Goal: Navigation & Orientation: Find specific page/section

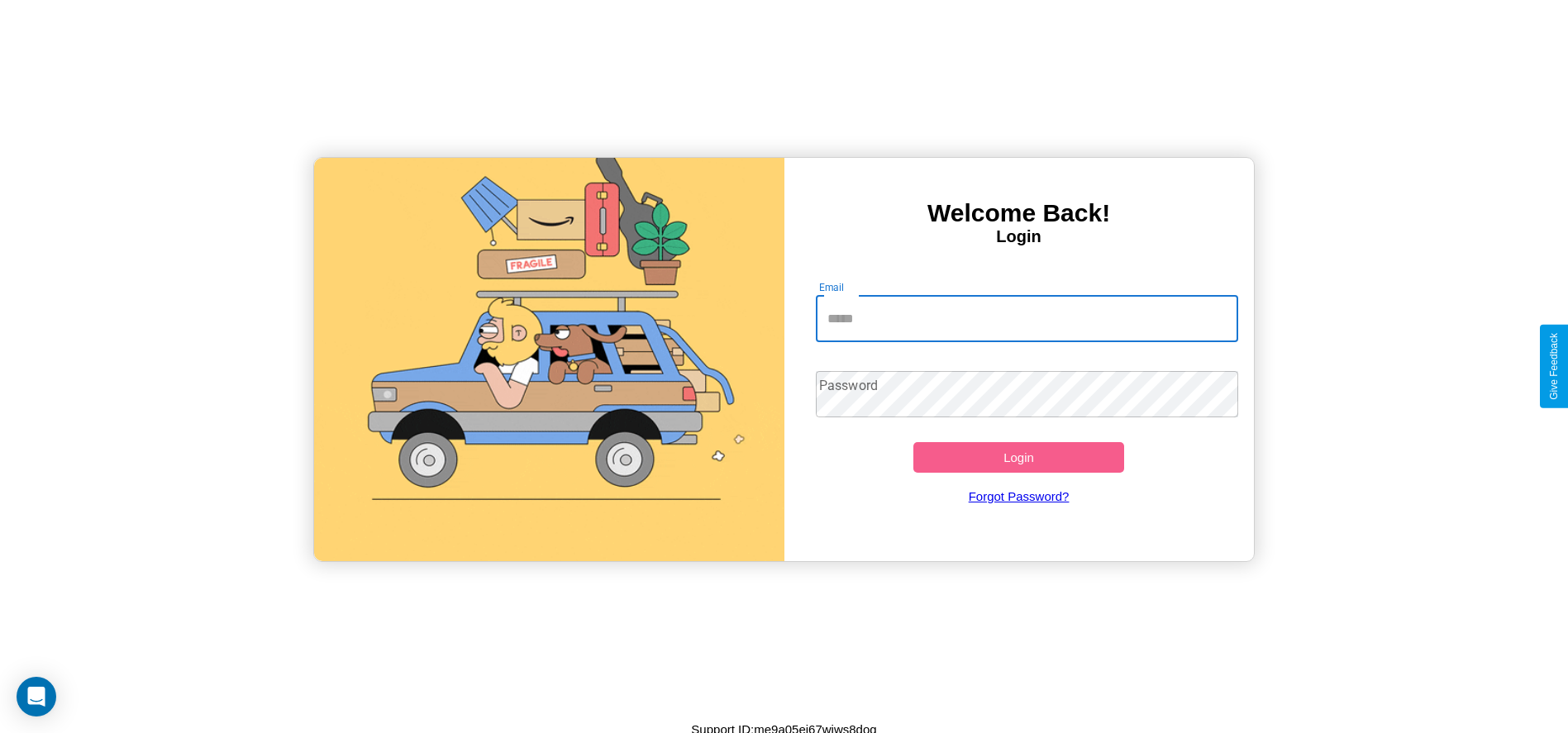
click at [1026, 318] on input "Email" at bounding box center [1026, 318] width 422 height 46
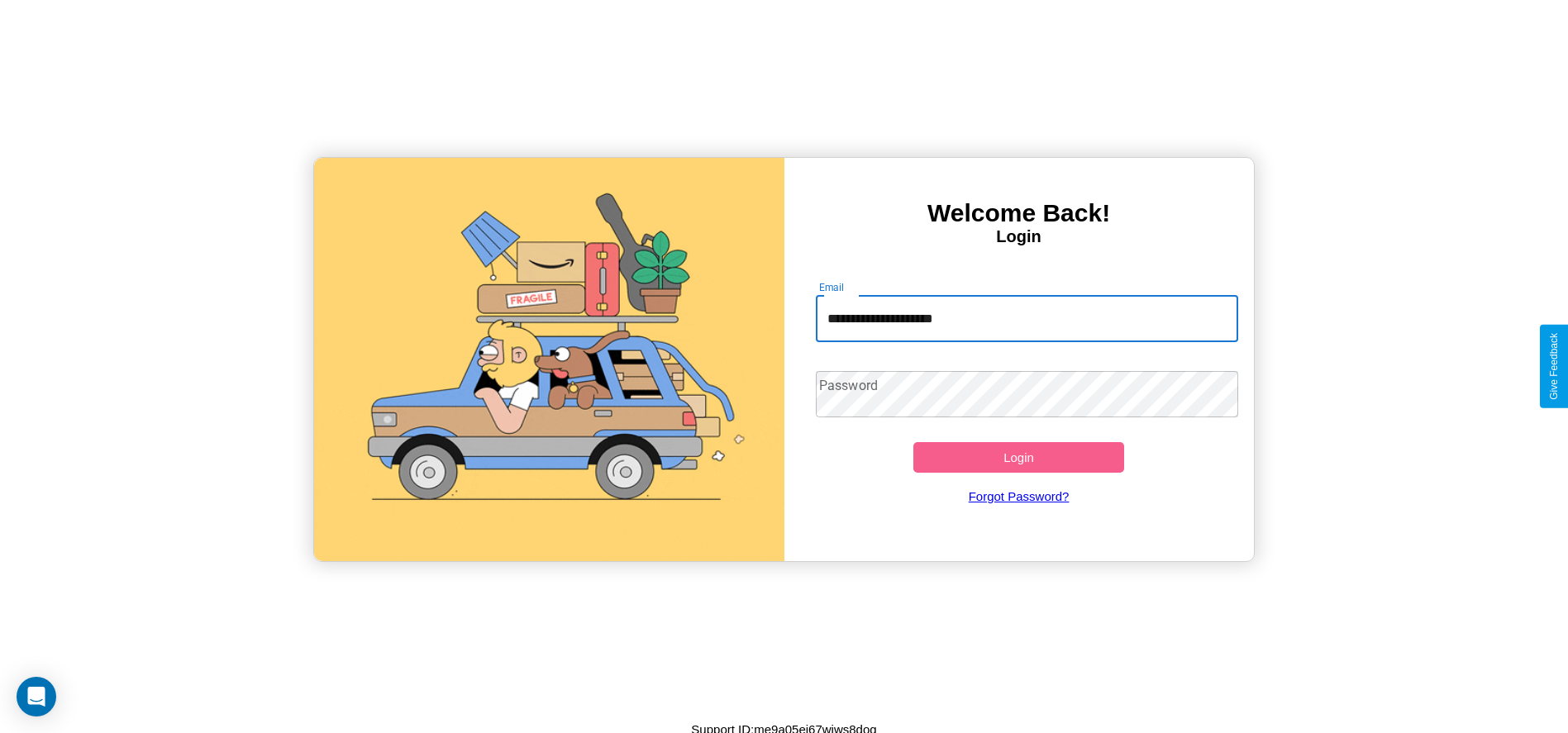
type input "**********"
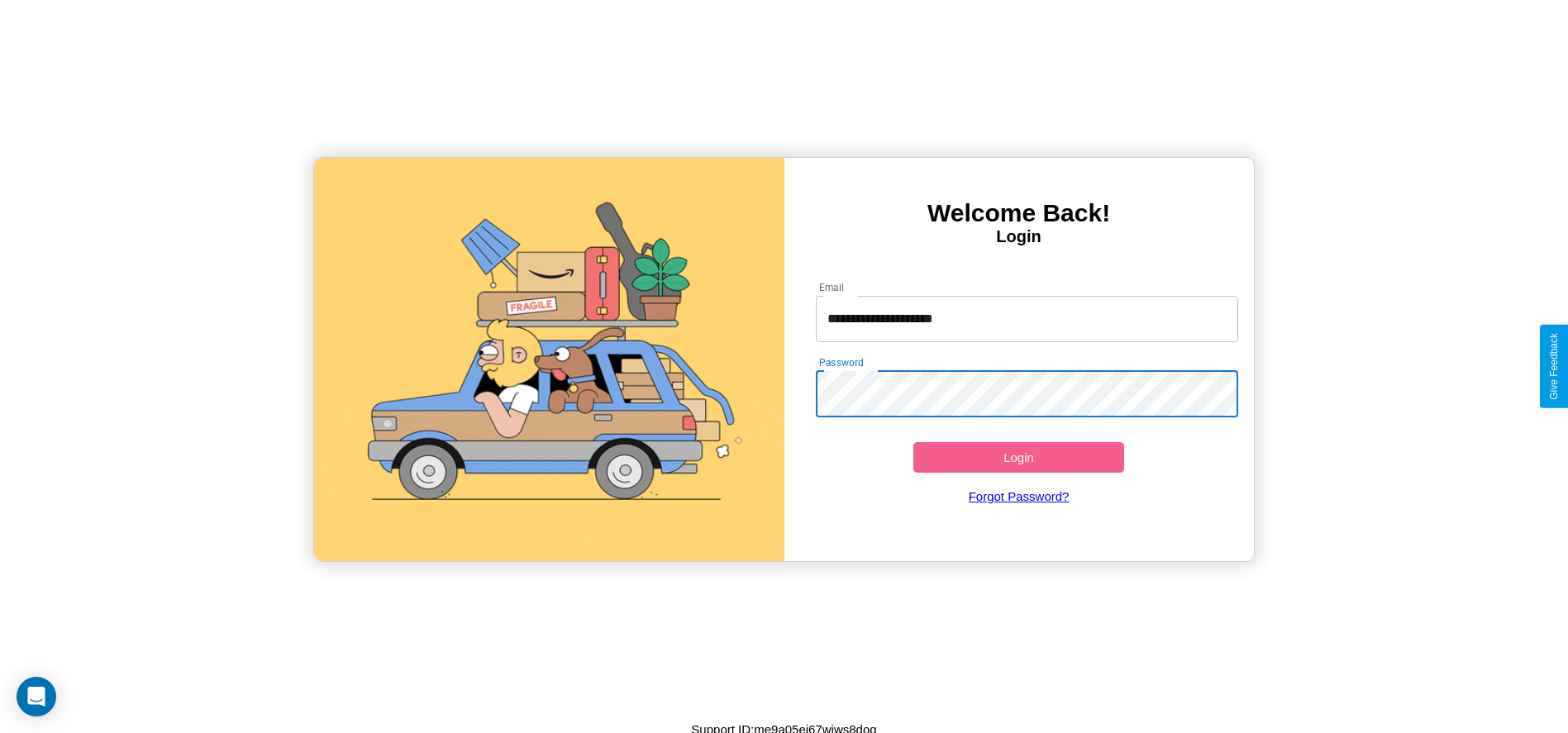
click at [1018, 457] on button "Login" at bounding box center [1019, 458] width 212 height 31
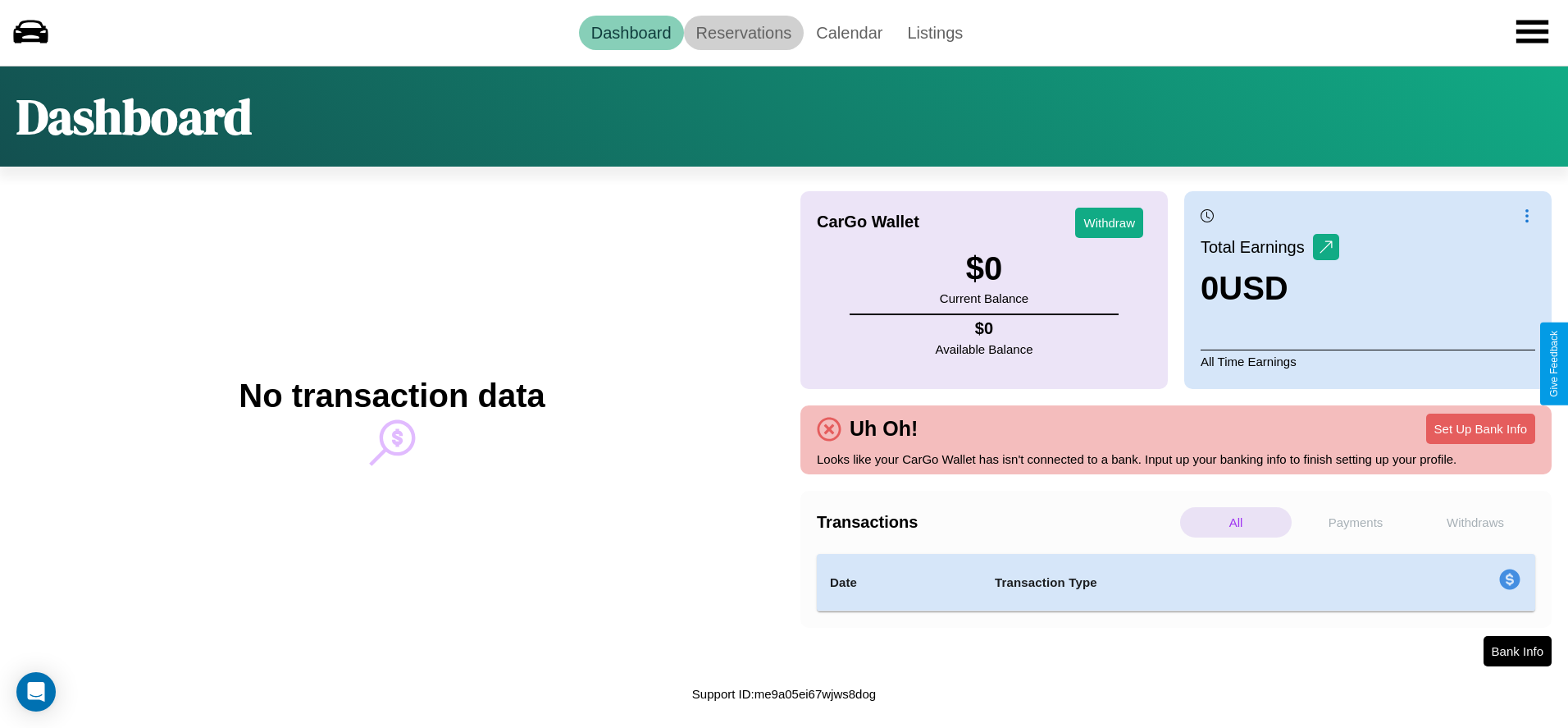
click at [743, 32] on link "Reservations" at bounding box center [744, 33] width 120 height 34
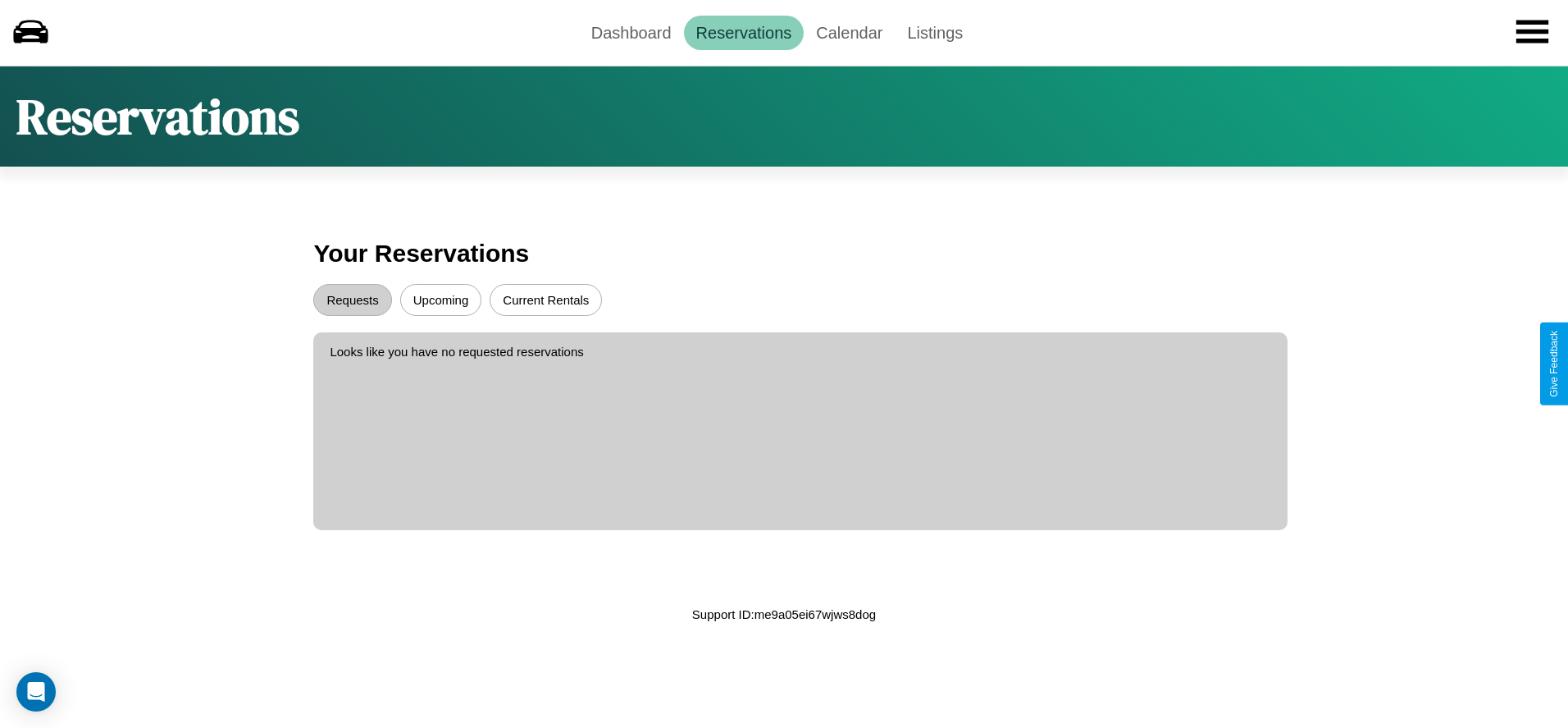
click at [441, 300] on button "Upcoming" at bounding box center [441, 300] width 82 height 32
click at [353, 300] on button "Requests" at bounding box center [352, 300] width 78 height 32
click at [849, 32] on link "Calendar" at bounding box center [849, 33] width 91 height 34
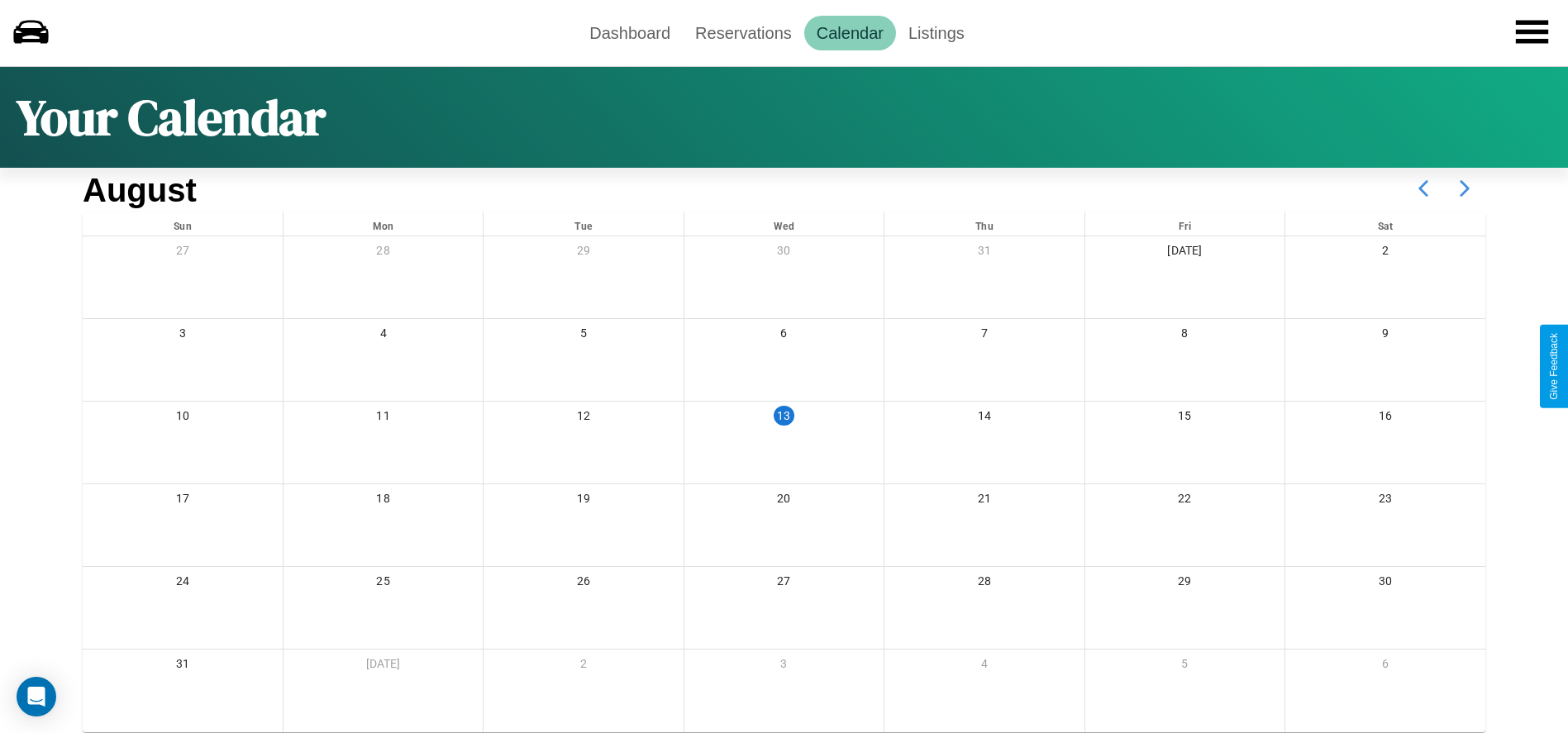
click at [1465, 189] on icon at bounding box center [1464, 188] width 41 height 41
click at [629, 32] on link "Dashboard" at bounding box center [629, 33] width 106 height 35
